Goal: Navigation & Orientation: Find specific page/section

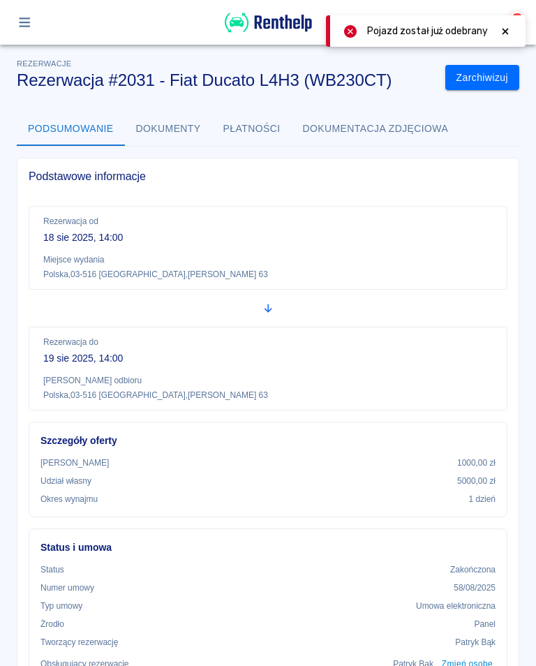
click at [21, 29] on button "button" at bounding box center [24, 22] width 27 height 24
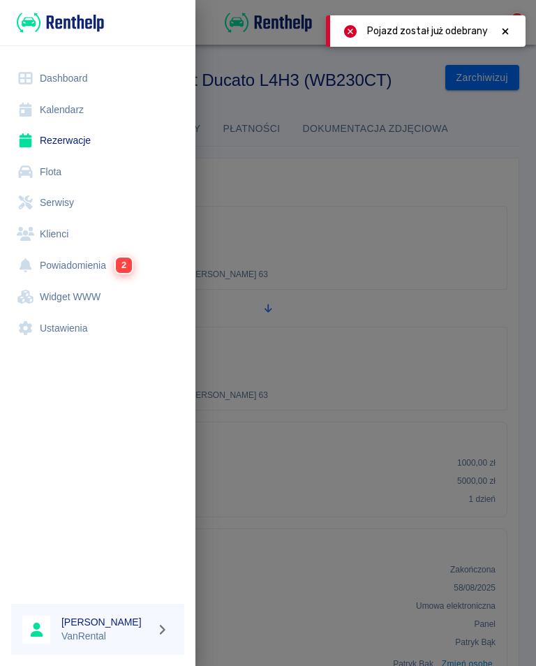
click at [63, 142] on link "Rezerwacje" at bounding box center [97, 140] width 173 height 31
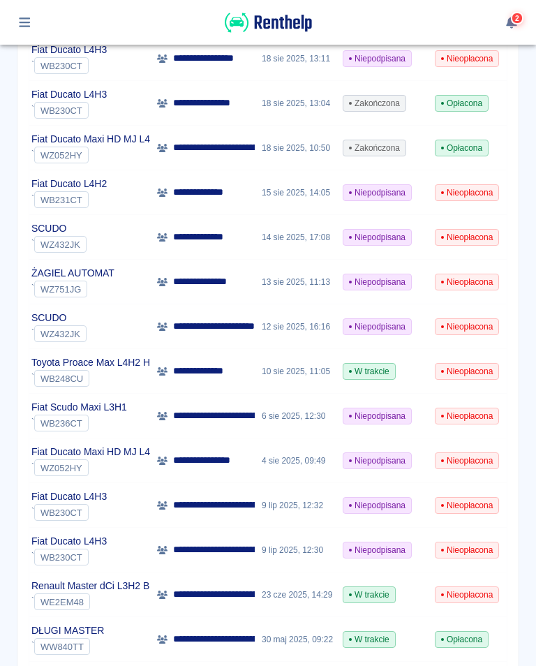
scroll to position [0, 27]
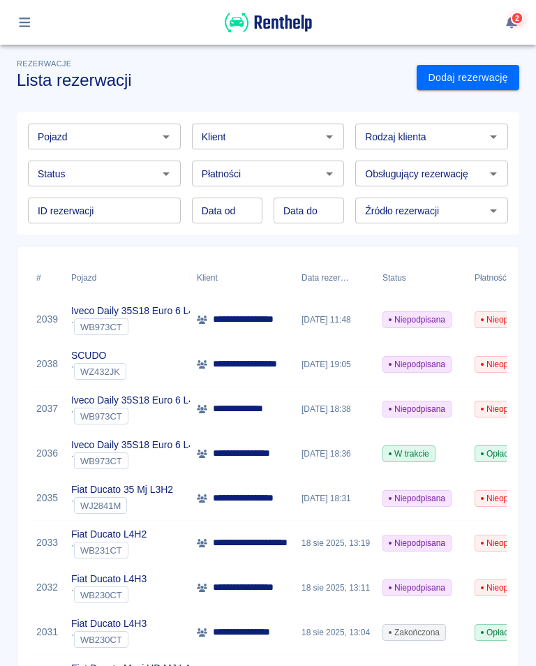
click at [30, 24] on icon "button" at bounding box center [25, 22] width 16 height 13
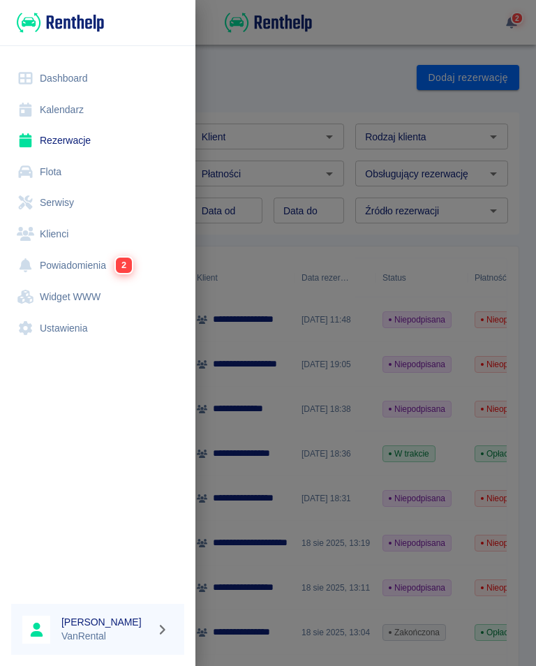
click at [81, 109] on link "Kalendarz" at bounding box center [97, 109] width 173 height 31
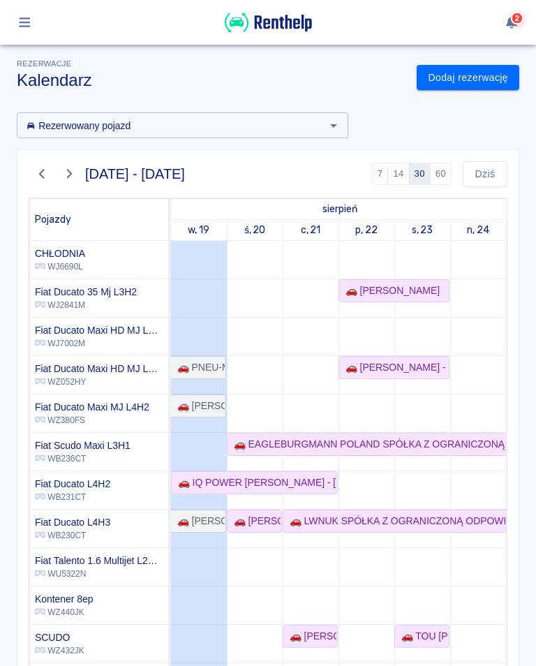
click at [44, 175] on icon "button" at bounding box center [42, 174] width 16 height 13
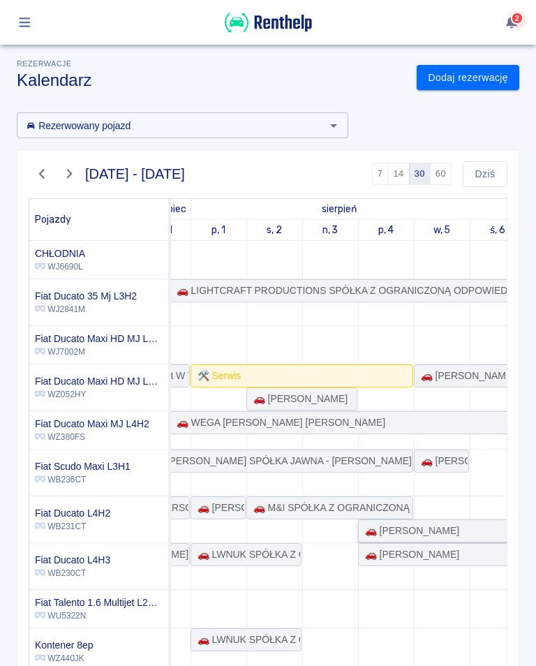
click at [429, 531] on div "🚗 Mateusz Kujawa" at bounding box center [410, 531] width 100 height 15
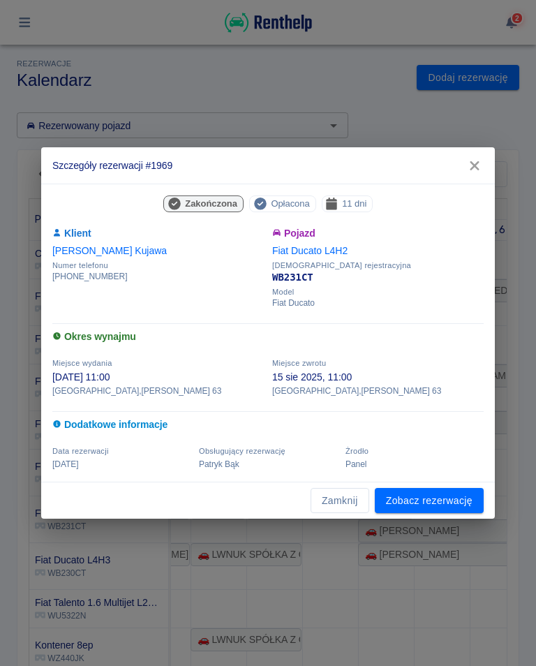
click at [440, 503] on link "Zobacz rezerwację" at bounding box center [429, 501] width 109 height 26
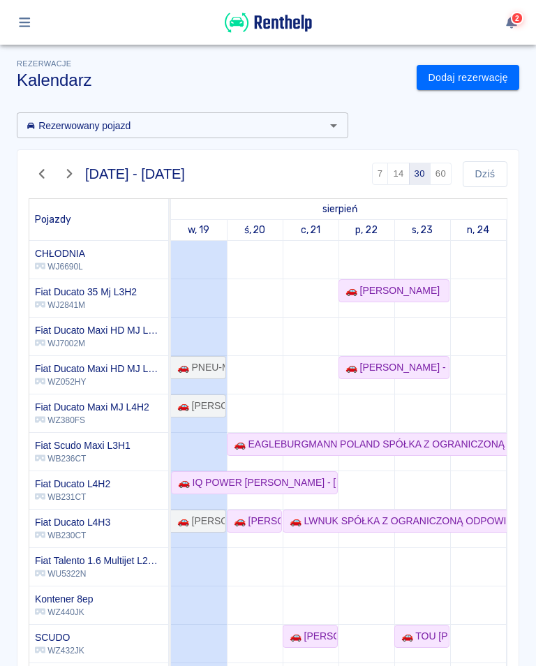
click at [24, 23] on icon "button" at bounding box center [24, 22] width 11 height 10
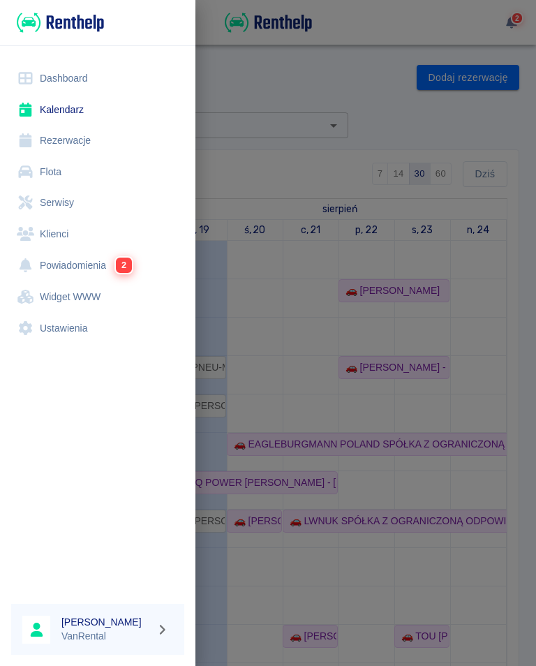
click at [82, 140] on link "Rezerwacje" at bounding box center [97, 140] width 173 height 31
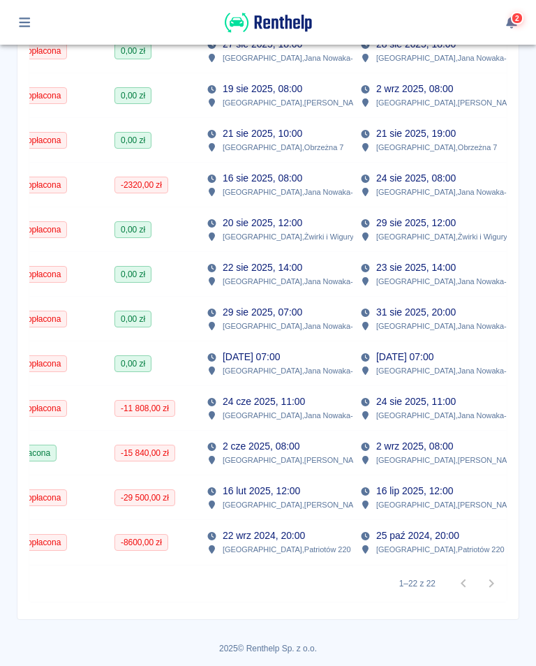
scroll to position [0, 472]
